Goal: Task Accomplishment & Management: Manage account settings

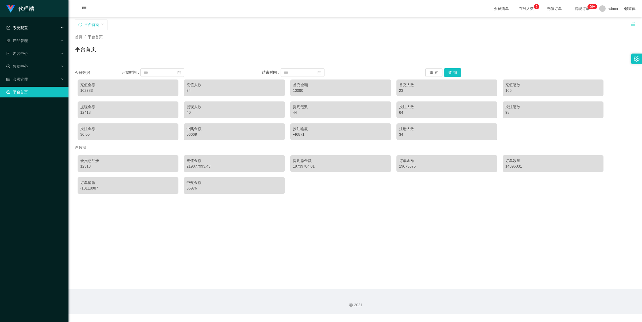
click at [28, 30] on div "系统配置" at bounding box center [34, 27] width 68 height 11
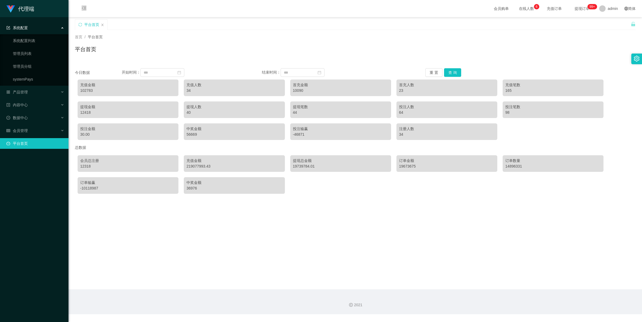
click at [37, 28] on div "系统配置" at bounding box center [34, 27] width 68 height 11
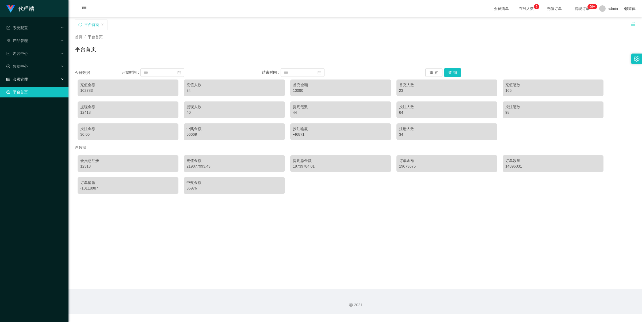
click at [35, 77] on div "会员管理" at bounding box center [34, 79] width 68 height 11
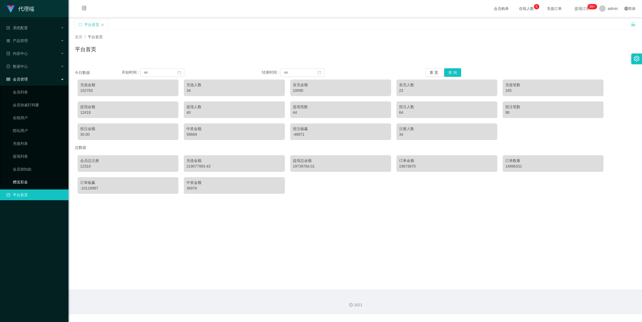
click at [36, 184] on link "赠送彩金" at bounding box center [38, 182] width 51 height 11
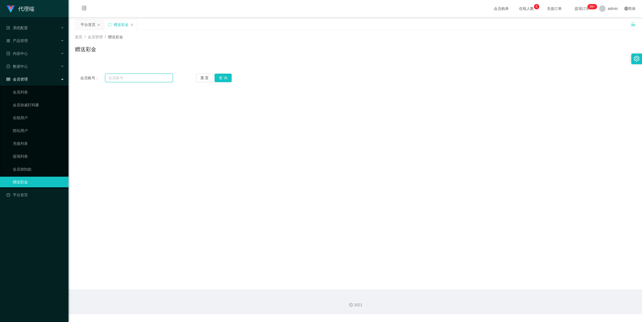
click at [149, 78] on input "text" at bounding box center [139, 78] width 68 height 9
paste input "Zane123"
type input "Zane123"
click at [226, 78] on button "查 询" at bounding box center [223, 78] width 17 height 9
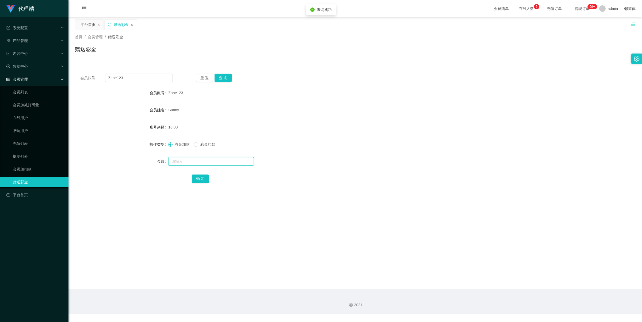
click at [186, 161] on input "text" at bounding box center [211, 161] width 86 height 9
type input "56"
click at [203, 179] on button "确 定" at bounding box center [200, 178] width 17 height 9
click at [330, 112] on div "Sunny" at bounding box center [331, 110] width 327 height 11
click at [142, 78] on input "Zane123" at bounding box center [139, 78] width 68 height 9
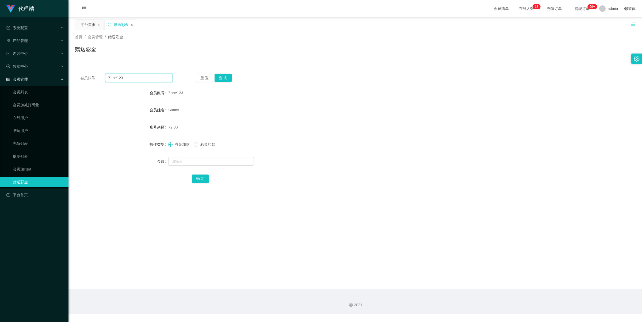
click at [142, 78] on input "Zane123" at bounding box center [139, 78] width 68 height 9
drag, startPoint x: 34, startPoint y: 154, endPoint x: 39, endPoint y: 153, distance: 5.2
click at [34, 154] on link "提现列表" at bounding box center [38, 156] width 51 height 11
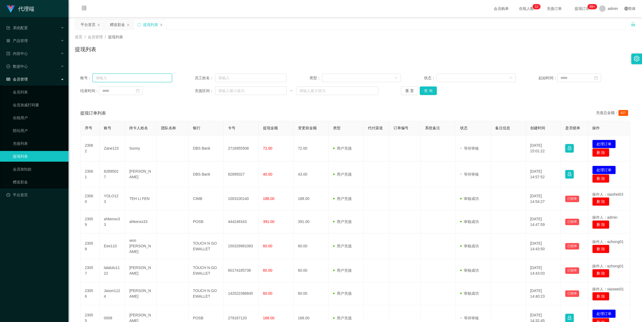
click at [134, 78] on input "text" at bounding box center [132, 78] width 79 height 9
paste input "Zane123"
type input "Zane123"
click at [428, 90] on button "查 询" at bounding box center [428, 90] width 17 height 9
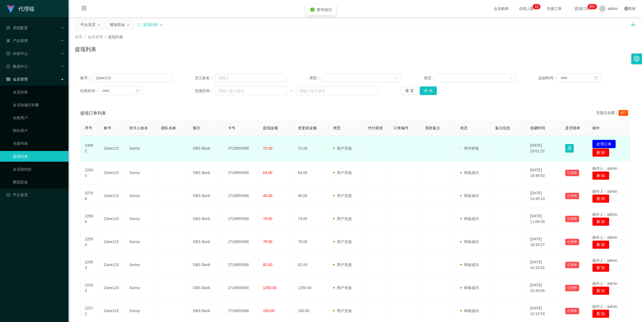
click at [602, 142] on button "处理订单" at bounding box center [604, 144] width 24 height 9
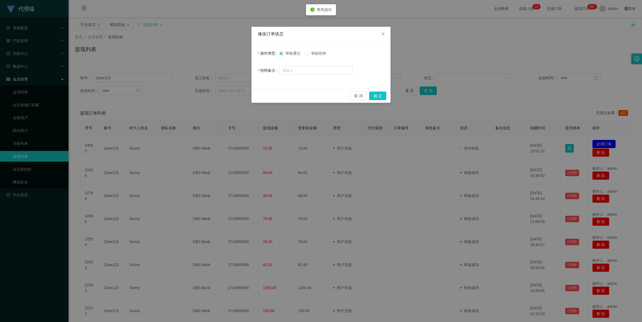
click at [310, 54] on span "审核拒绝" at bounding box center [318, 53] width 19 height 4
click at [307, 70] on input "text" at bounding box center [316, 70] width 74 height 9
type input "系统检测您长时间未完成竟抢任务，请尽快联系助理完成"
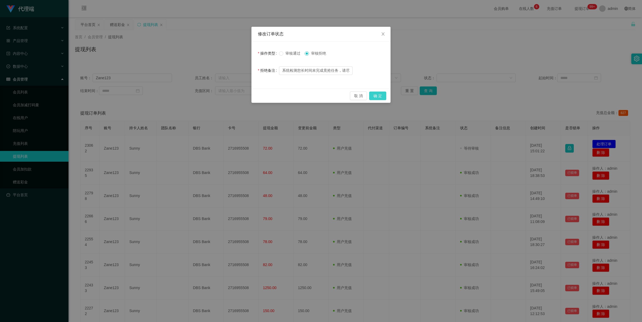
click at [380, 95] on button "确 定" at bounding box center [377, 95] width 17 height 9
